Goal: Information Seeking & Learning: Learn about a topic

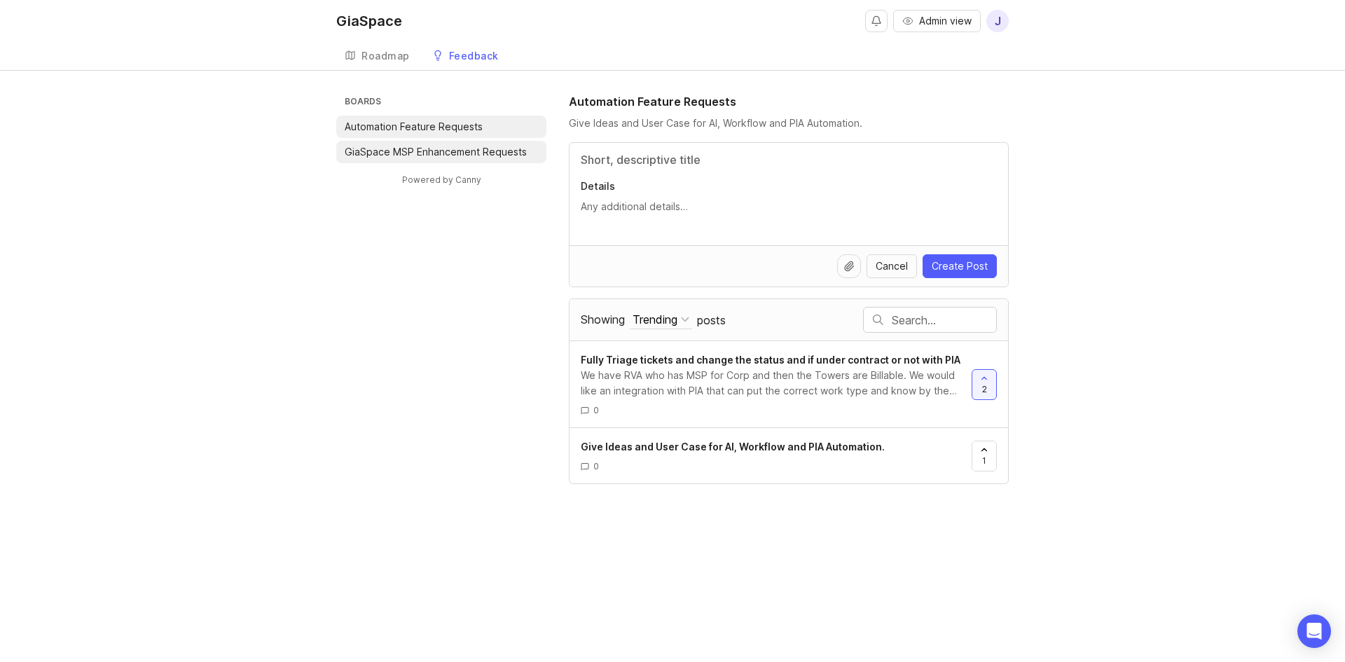
click at [432, 151] on p "GiaSpace MSP Enhancement Requests" at bounding box center [436, 152] width 182 height 14
click at [716, 375] on div "We have RVA who has MSP for Corp and then the Towers are Billable. We would lik…" at bounding box center [771, 383] width 380 height 31
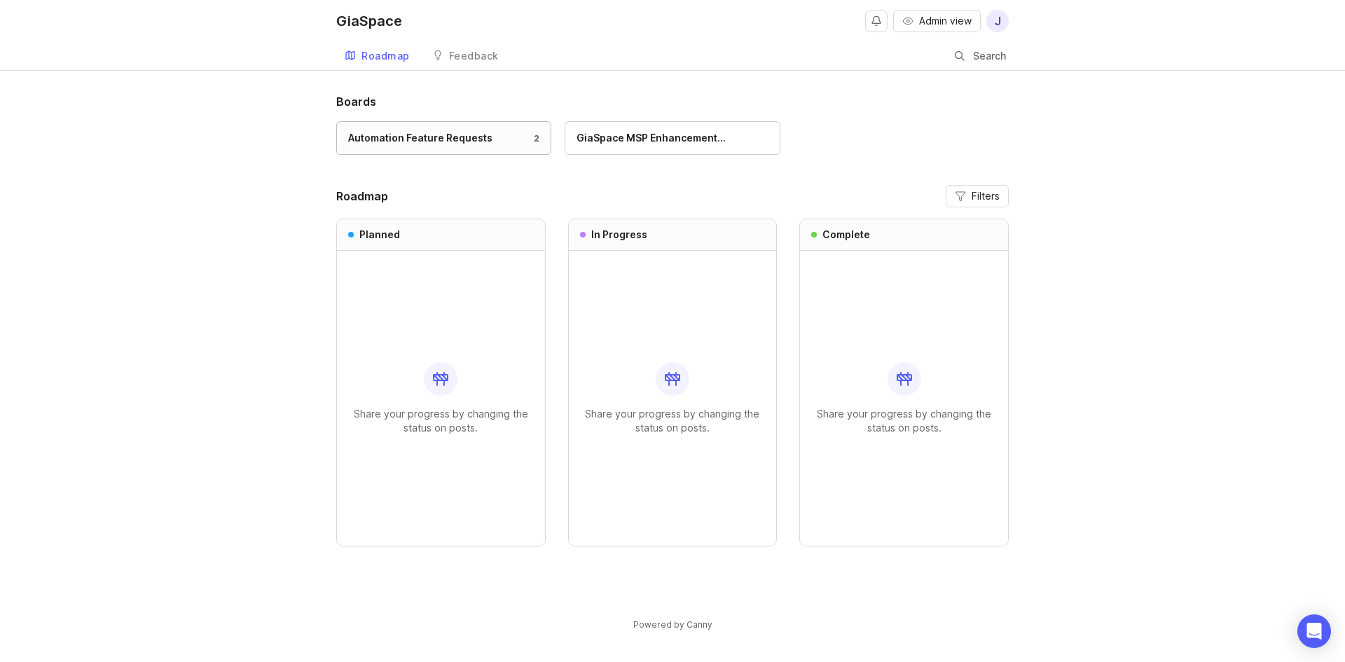
click at [462, 142] on div "Automation Feature Requests" at bounding box center [420, 137] width 144 height 15
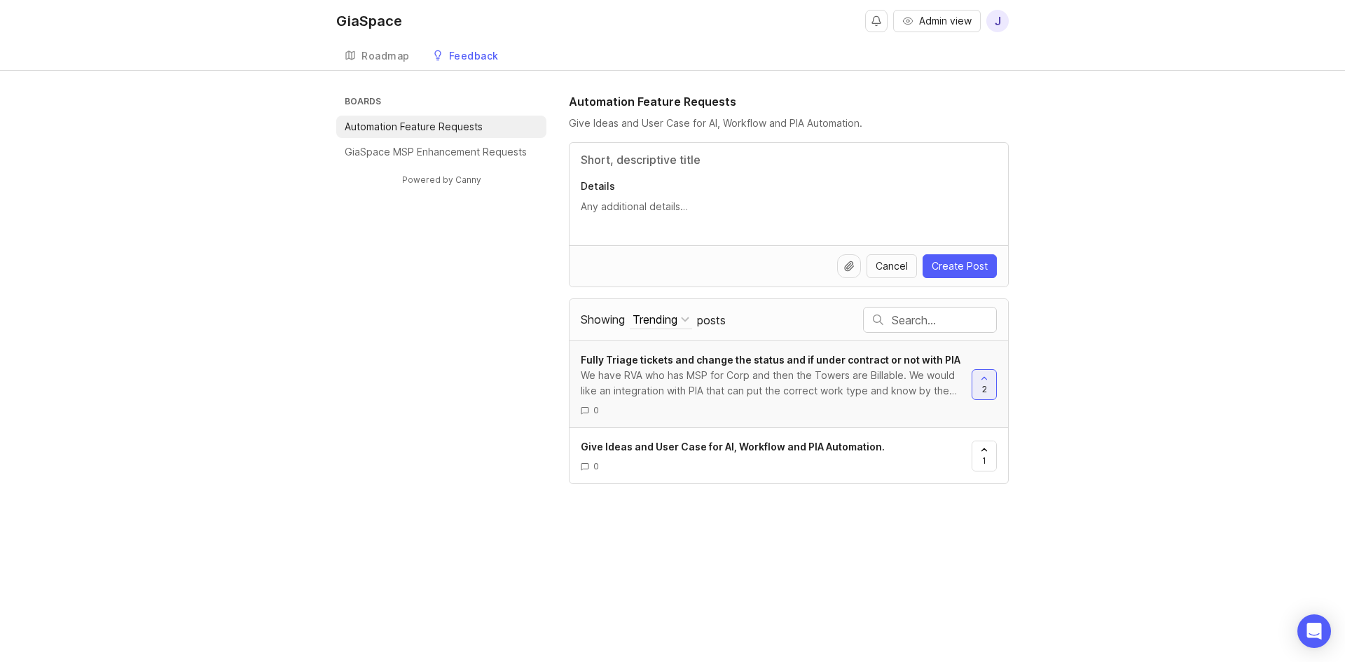
click at [817, 364] on span "Fully Triage tickets and change the status and if under contract or not with PIA" at bounding box center [771, 360] width 380 height 12
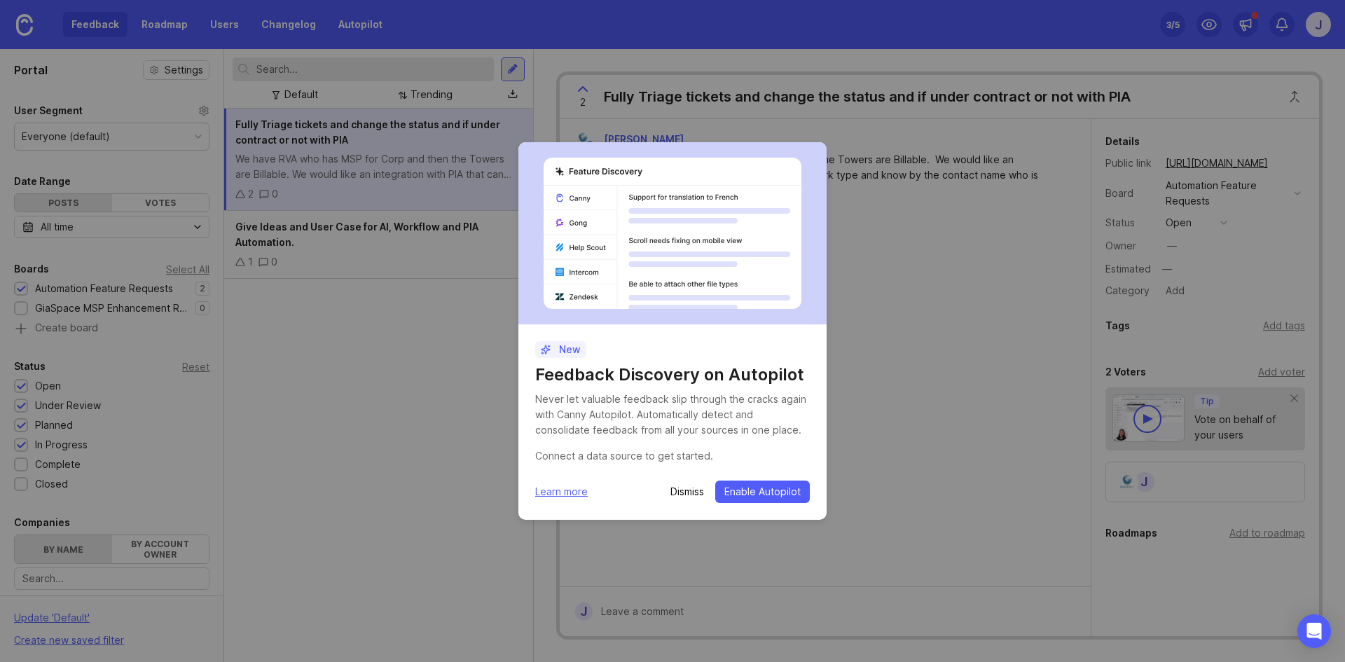
click at [691, 494] on p "Dismiss" at bounding box center [688, 492] width 34 height 14
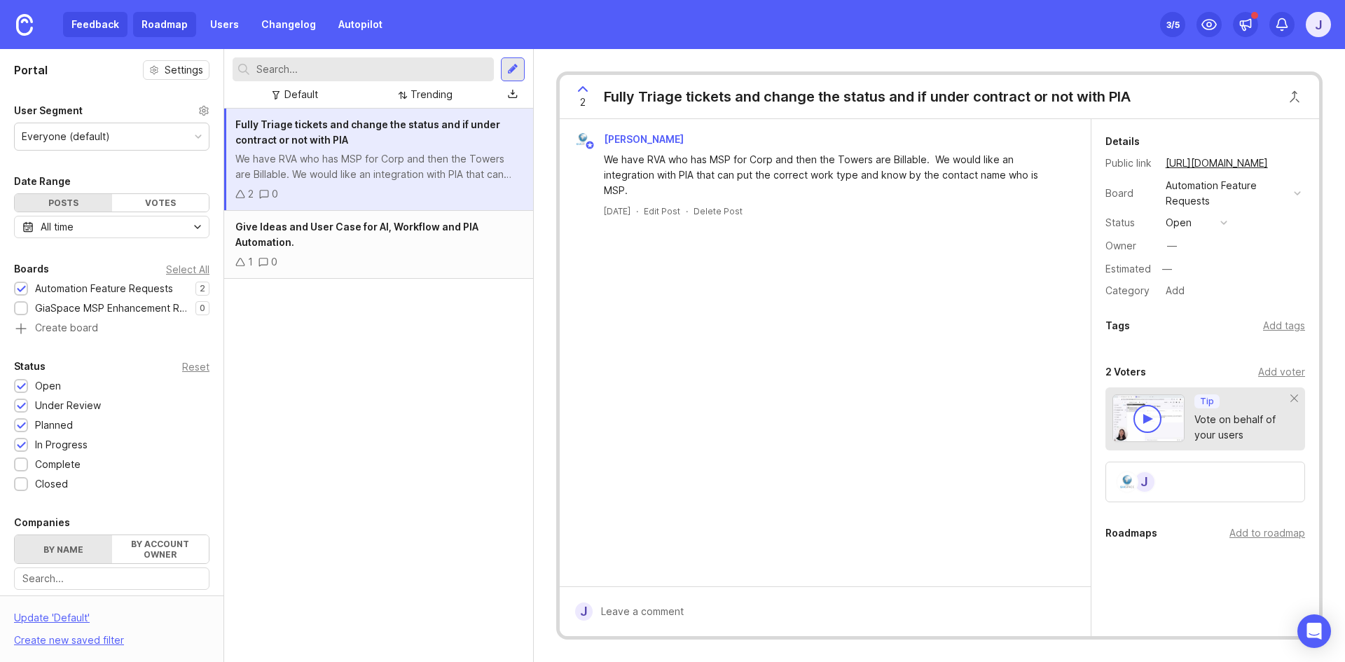
click at [166, 28] on link "Roadmap" at bounding box center [164, 24] width 63 height 25
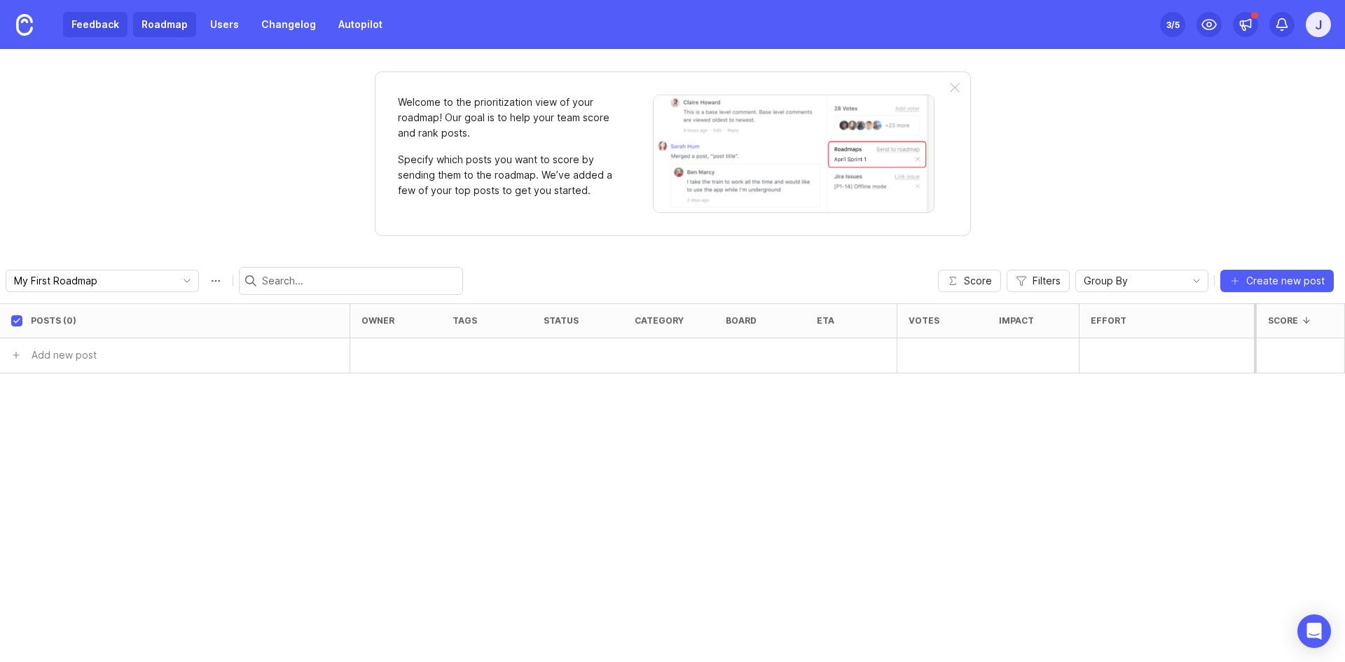
click at [116, 23] on link "Feedback" at bounding box center [95, 24] width 64 height 25
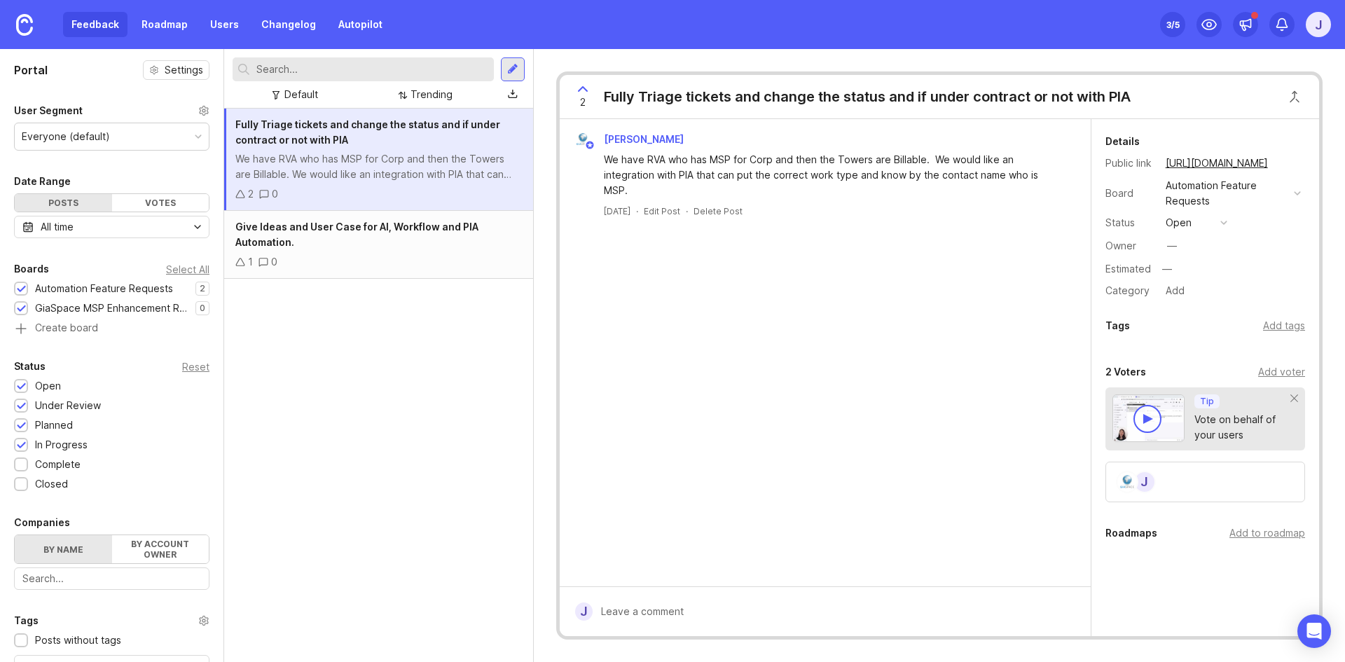
click at [381, 169] on div "We have RVA who has MSP for Corp and then the Towers are Billable. We would lik…" at bounding box center [378, 166] width 287 height 31
click at [387, 241] on div "Give Ideas and User Case for AI, Workflow and PIA Automation." at bounding box center [378, 234] width 287 height 31
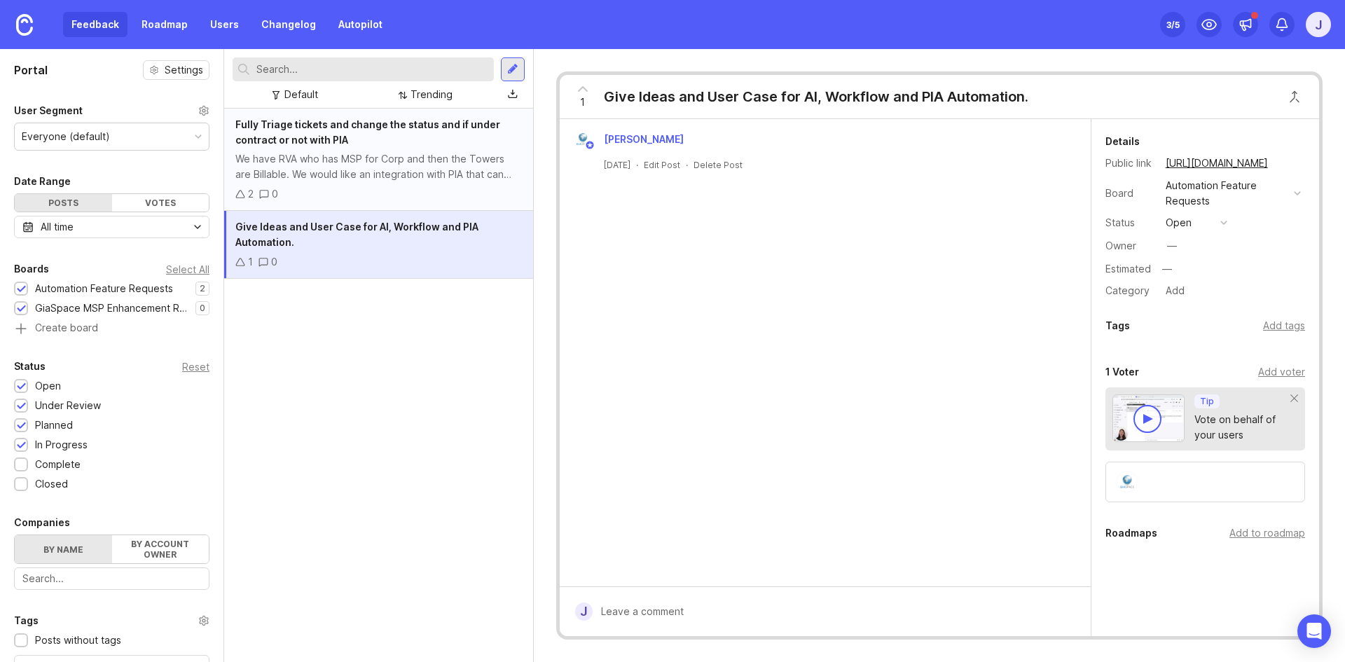
click at [403, 160] on div "We have RVA who has MSP for Corp and then the Towers are Billable. We would lik…" at bounding box center [378, 166] width 287 height 31
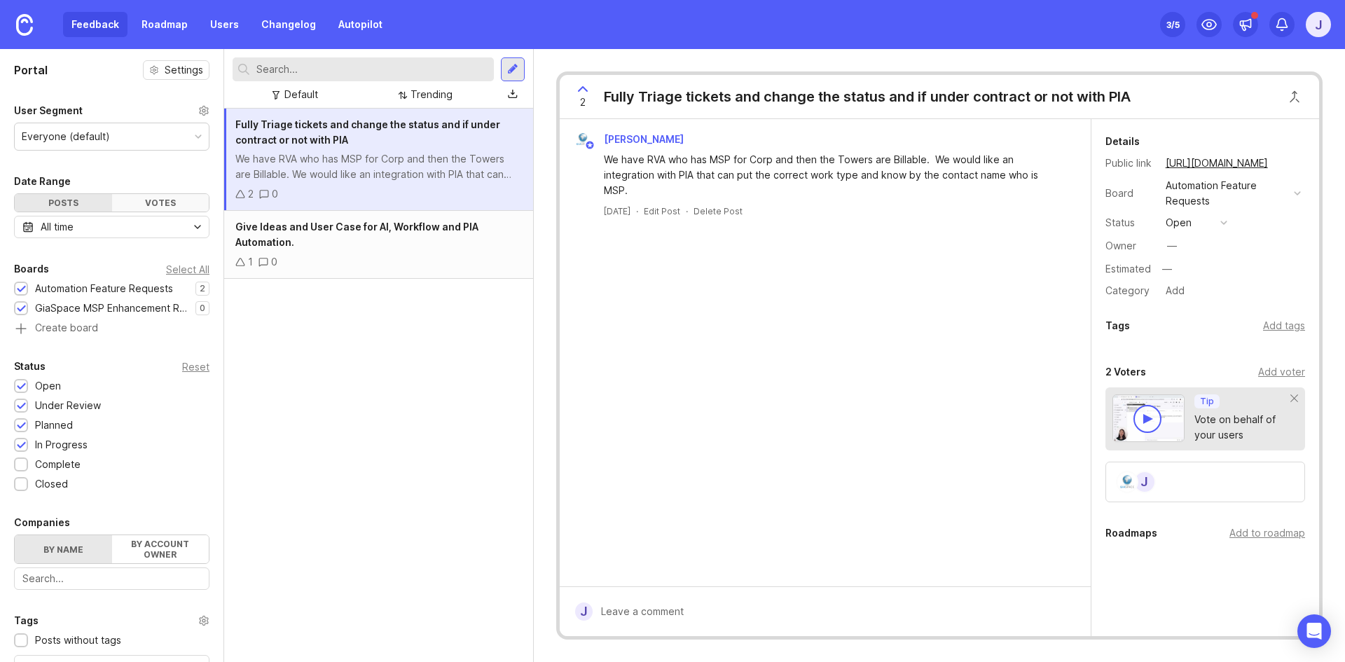
click at [131, 197] on div "Votes" at bounding box center [160, 203] width 97 height 18
click at [58, 203] on div "Posts" at bounding box center [63, 203] width 97 height 18
